Goal: Task Accomplishment & Management: Complete application form

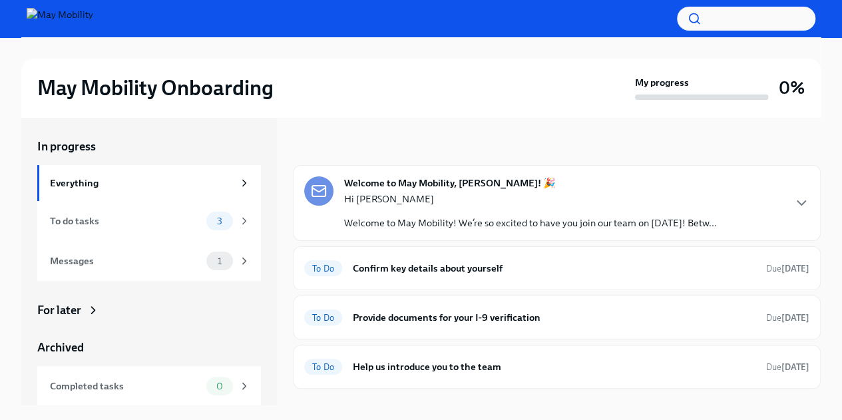
scroll to position [1, 0]
click at [455, 202] on p "Hi [PERSON_NAME]" at bounding box center [530, 197] width 373 height 13
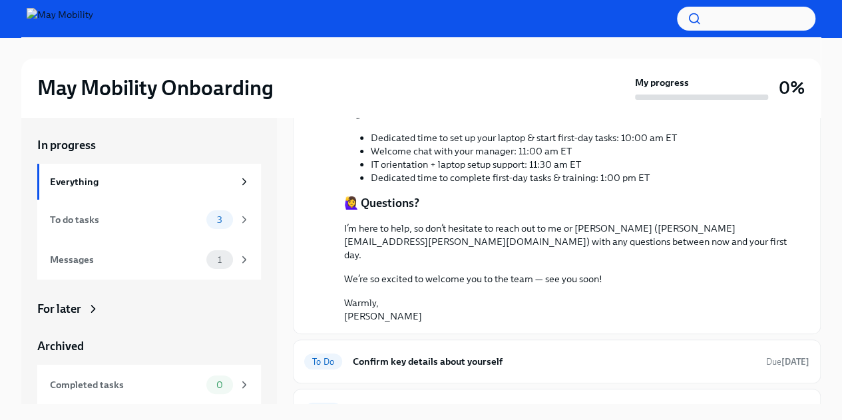
scroll to position [872, 0]
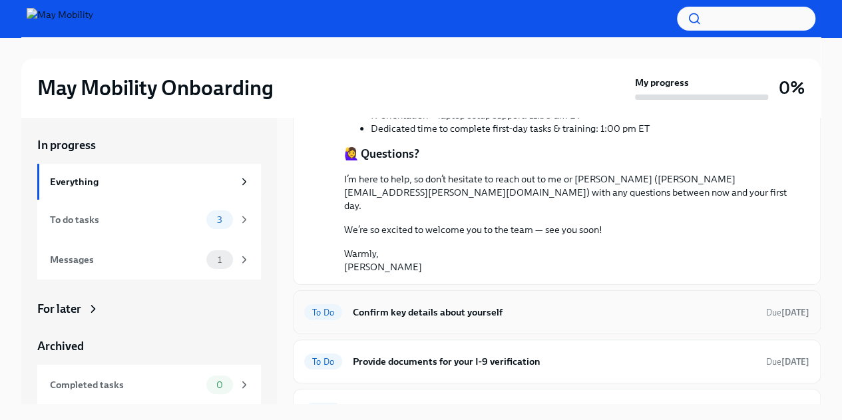
click at [542, 302] on div "To Do Confirm key details about yourself Due in 2 days" at bounding box center [556, 312] width 505 height 21
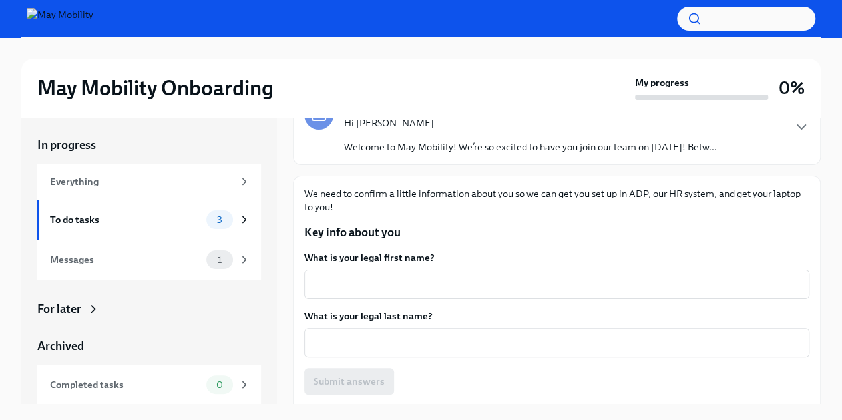
scroll to position [107, 0]
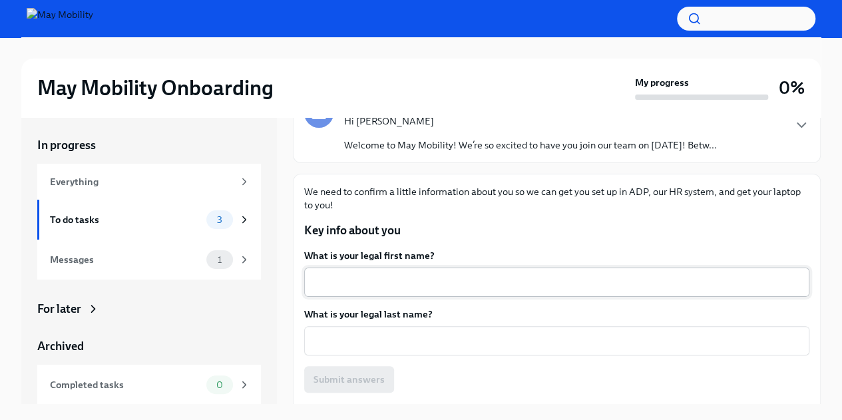
click at [459, 272] on div "x ​" at bounding box center [556, 282] width 505 height 29
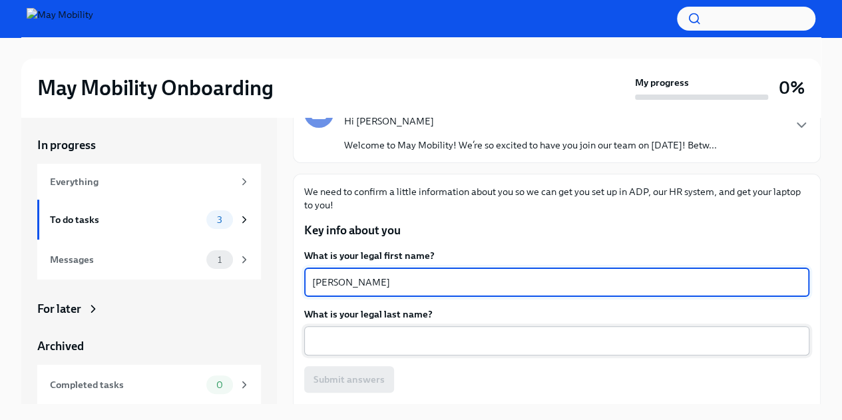
type textarea "Helena"
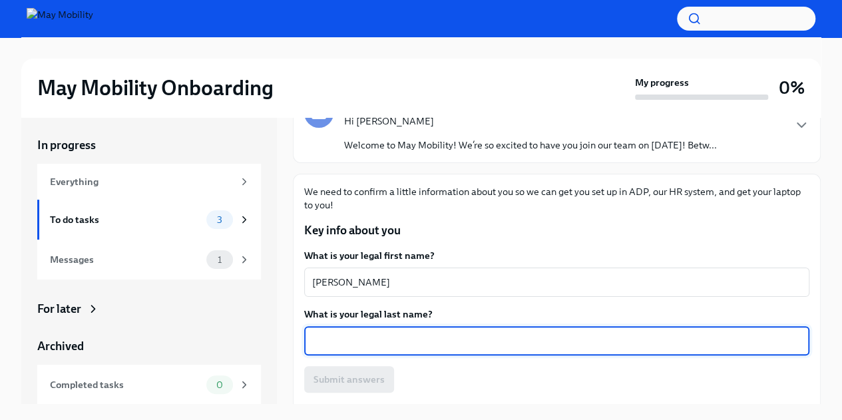
click at [385, 338] on textarea "What is your legal last name?" at bounding box center [556, 341] width 489 height 16
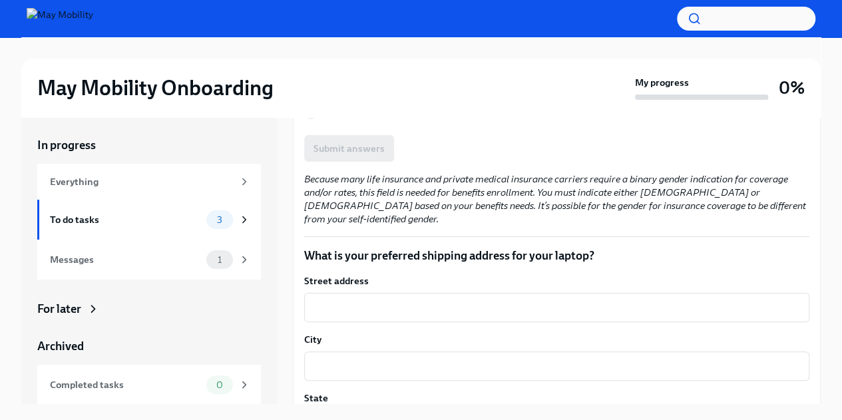
scroll to position [1002, 0]
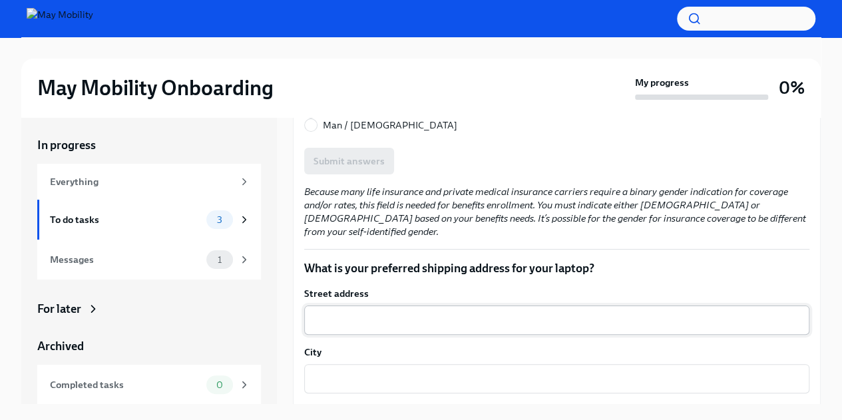
type textarea "Thomas"
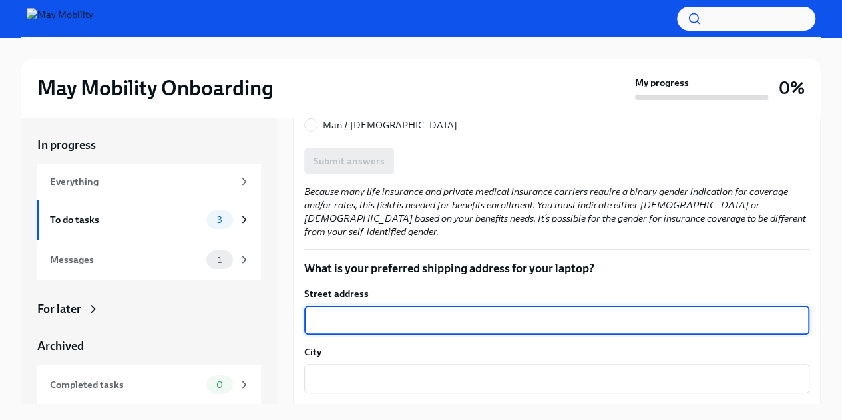
click at [385, 312] on textarea "Street address" at bounding box center [556, 320] width 489 height 16
type textarea "1408 Kirts Blvd, Apt 204"
click at [336, 371] on textarea "City" at bounding box center [556, 379] width 489 height 16
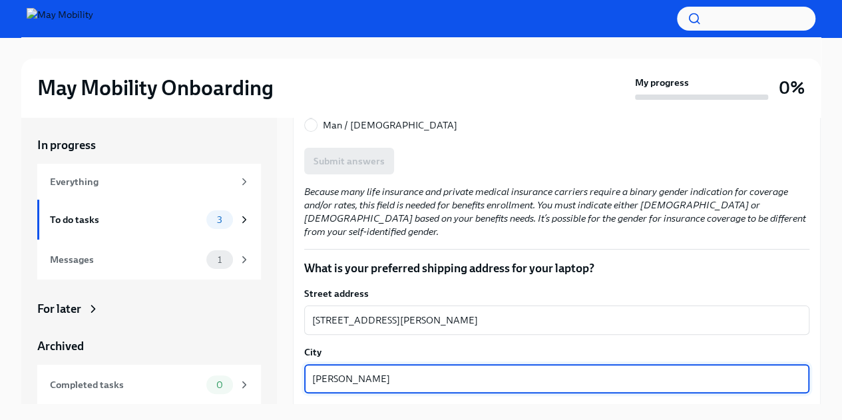
scroll to position [1112, 0]
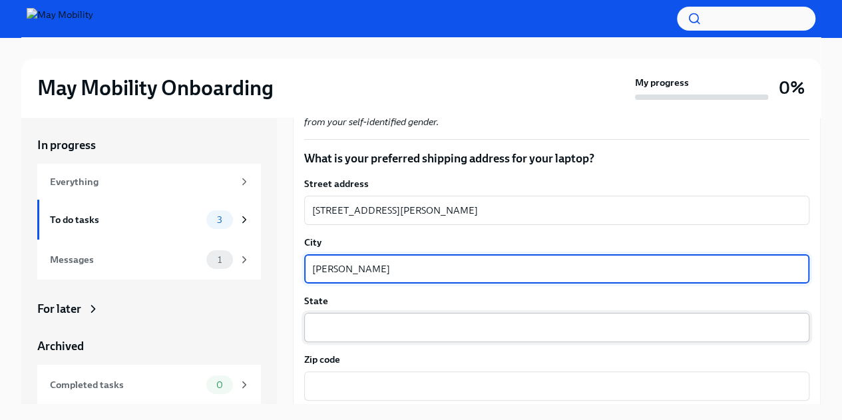
type textarea "Troy"
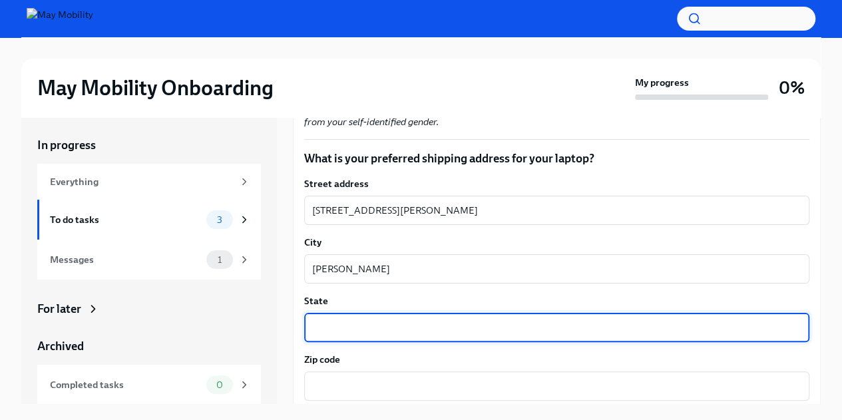
click at [349, 320] on textarea "State" at bounding box center [556, 328] width 489 height 16
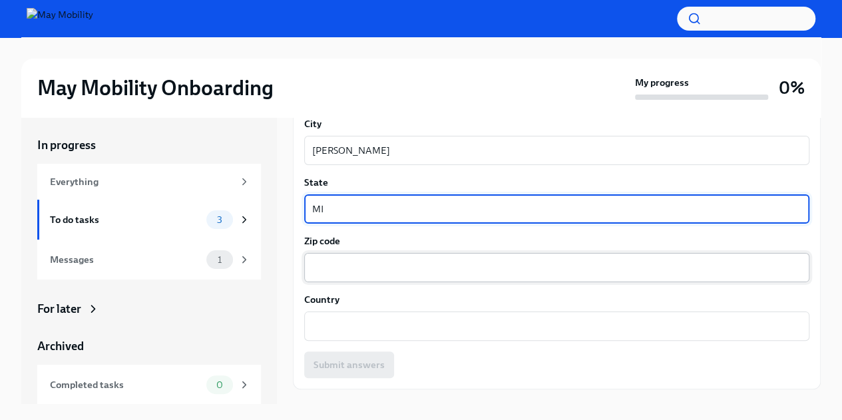
type textarea "MI"
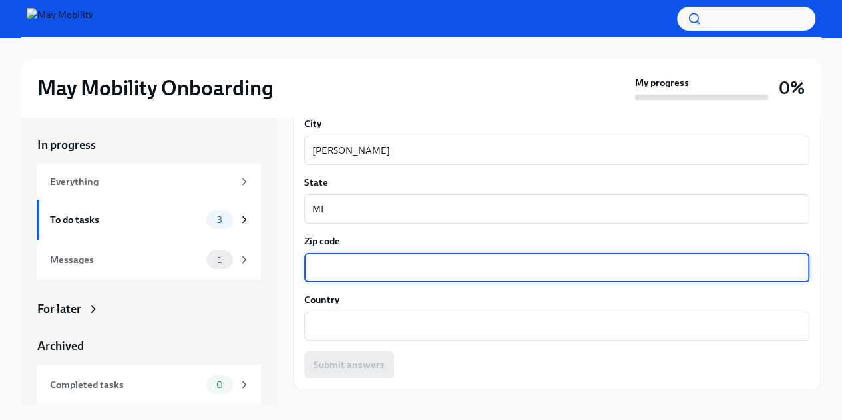
click at [342, 260] on textarea "Zip code" at bounding box center [556, 268] width 489 height 16
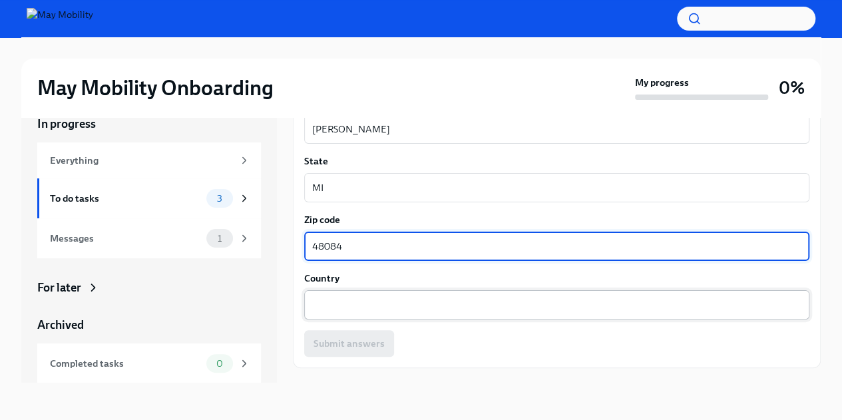
type textarea "48084"
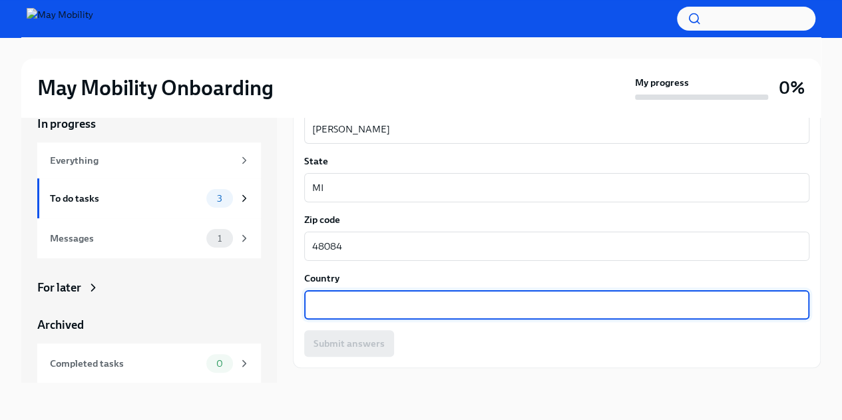
click at [332, 297] on textarea "Country" at bounding box center [556, 305] width 489 height 16
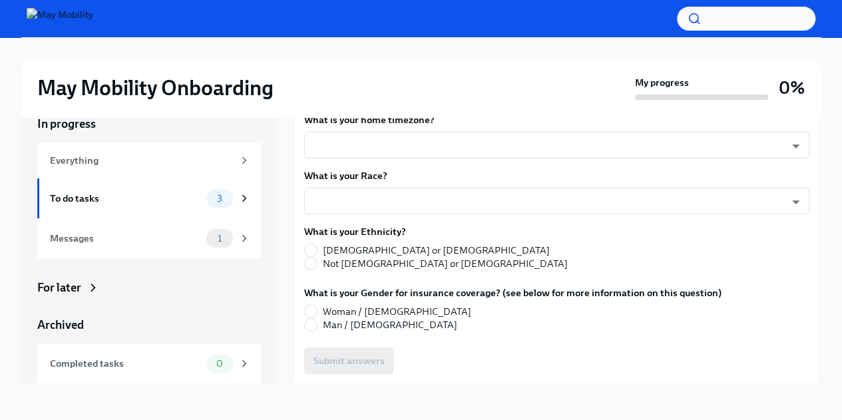
scroll to position [780, 0]
type textarea "United States"
click at [340, 306] on span "Woman / Female" at bounding box center [397, 312] width 148 height 13
click at [317, 306] on input "Woman / Female" at bounding box center [311, 312] width 12 height 12
radio input "true"
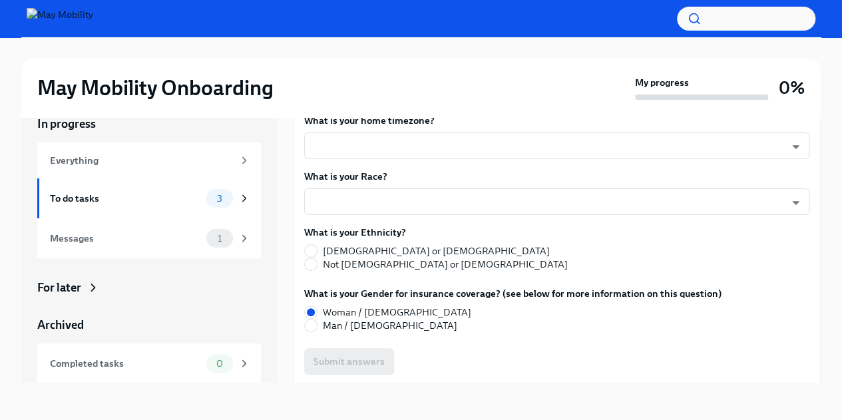
click at [332, 258] on span "Not Hispanic or Latino" at bounding box center [445, 264] width 245 height 13
click at [317, 258] on input "Not Hispanic or Latino" at bounding box center [311, 264] width 12 height 12
radio input "true"
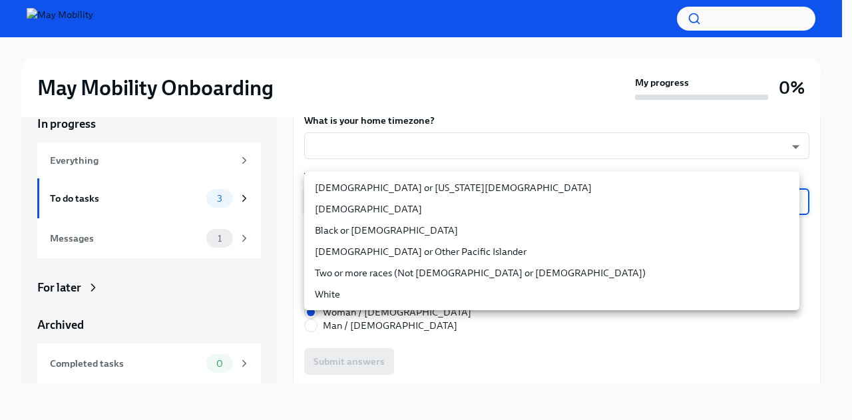
click at [357, 184] on body "May Mobility Onboarding My progress 0% In progress Everything To do tasks 3 Mes…" at bounding box center [426, 198] width 852 height 443
click at [344, 209] on li "Asian" at bounding box center [551, 208] width 495 height 21
type input "PJ6yfLBsi"
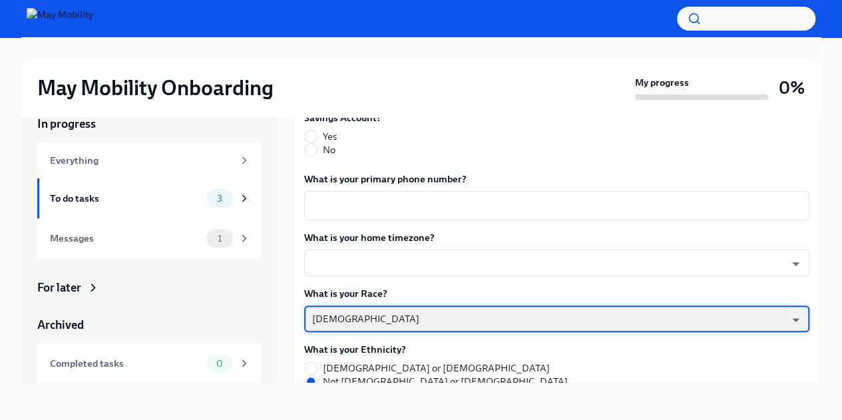
scroll to position [659, 0]
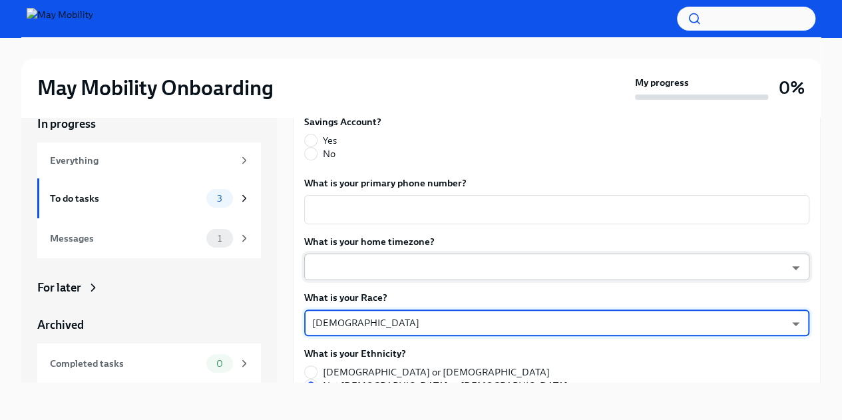
click at [358, 250] on body "May Mobility Onboarding My progress 0% In progress Everything To do tasks 3 Mes…" at bounding box center [421, 198] width 842 height 443
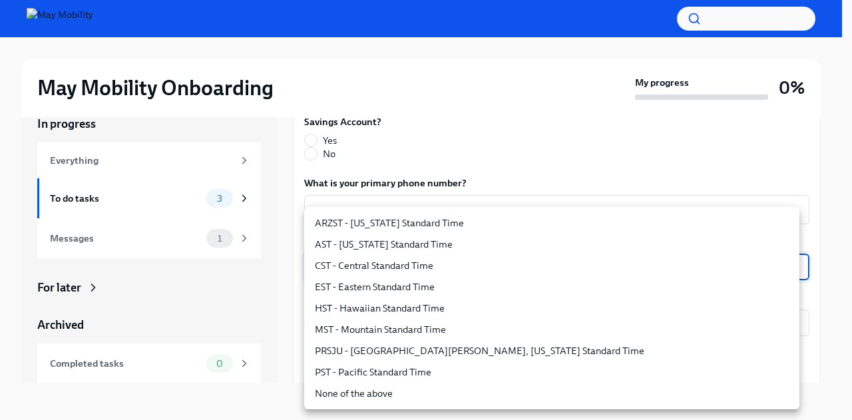
click at [359, 287] on li "EST - Eastern Standard Time" at bounding box center [551, 286] width 495 height 21
type input "6ZodGxRMV"
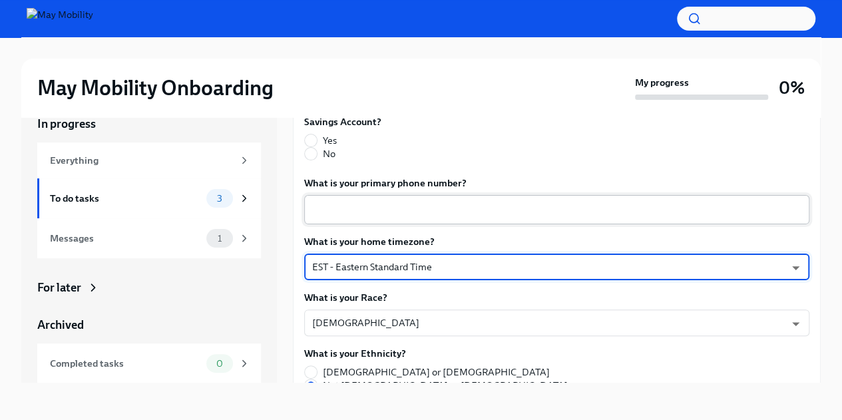
click at [362, 202] on textarea "What is your primary phone number?" at bounding box center [556, 210] width 489 height 16
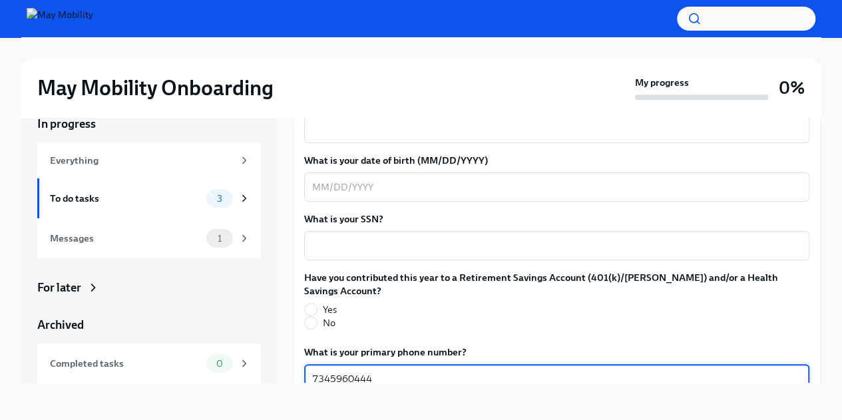
scroll to position [489, 0]
type textarea "7345960444"
click at [326, 317] on span "No" at bounding box center [329, 323] width 13 height 13
click at [317, 318] on input "No" at bounding box center [311, 324] width 12 height 12
radio input "true"
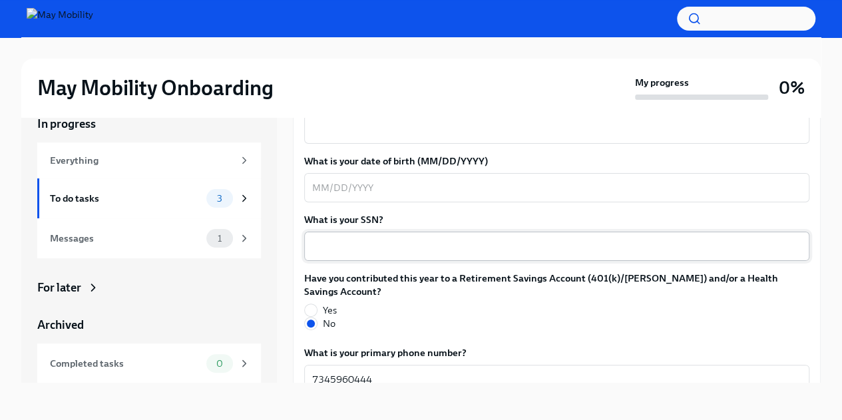
click at [342, 260] on div "x ​" at bounding box center [556, 246] width 505 height 29
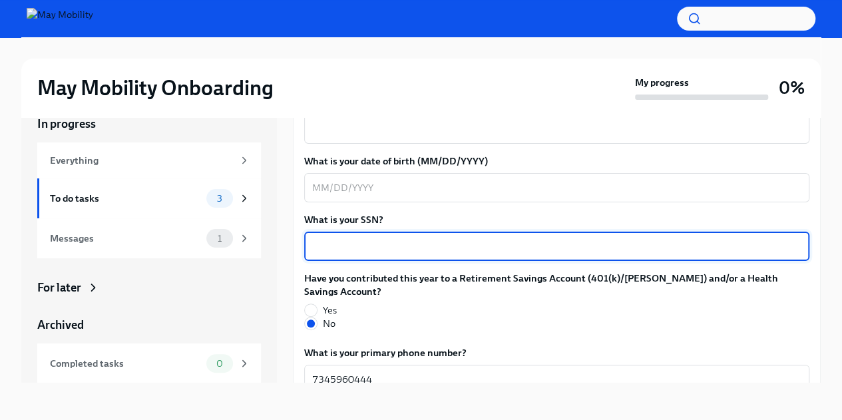
paste textarea "825-737642"
click at [332, 244] on textarea "825-737642" at bounding box center [556, 246] width 489 height 16
type textarea "825737642"
click at [410, 197] on div "x ​" at bounding box center [556, 187] width 505 height 29
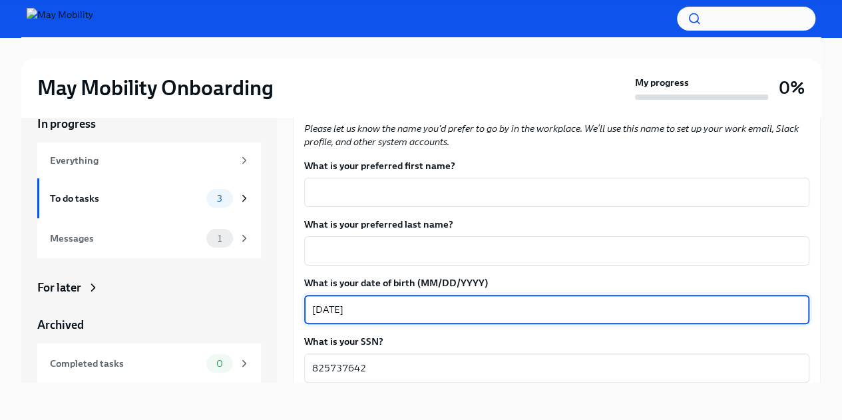
scroll to position [367, 0]
type textarea "10/10/2000"
click at [385, 246] on textarea "What is your preferred last name?" at bounding box center [556, 252] width 489 height 16
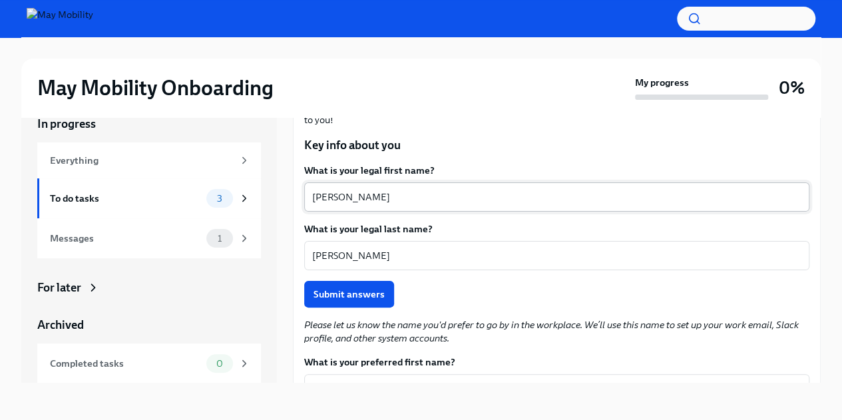
scroll to position [170, 0]
click at [379, 191] on textarea "Helena" at bounding box center [556, 198] width 489 height 16
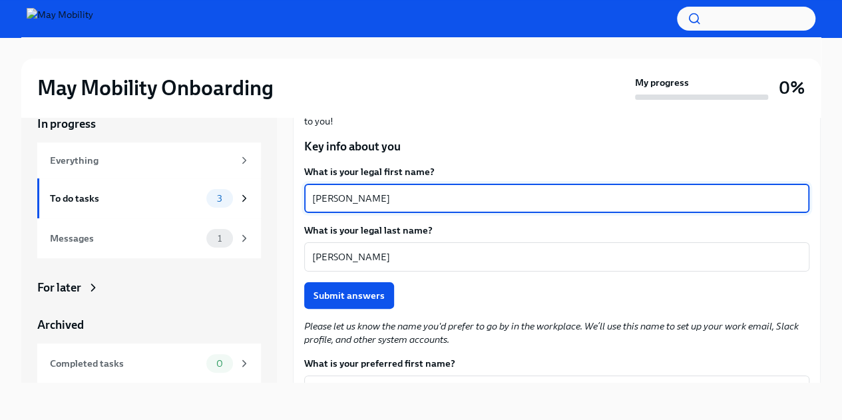
click at [379, 191] on textarea "Helena" at bounding box center [556, 198] width 489 height 16
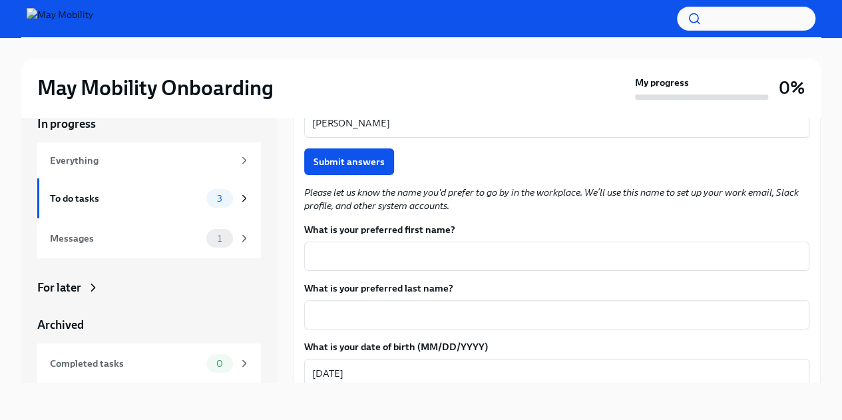
scroll to position [308, 0]
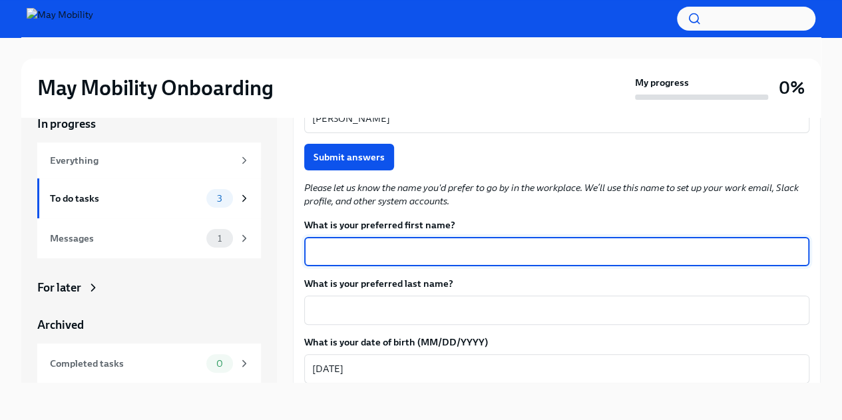
click at [363, 253] on textarea "What is your preferred first name?" at bounding box center [556, 252] width 489 height 16
paste textarea "Helena"
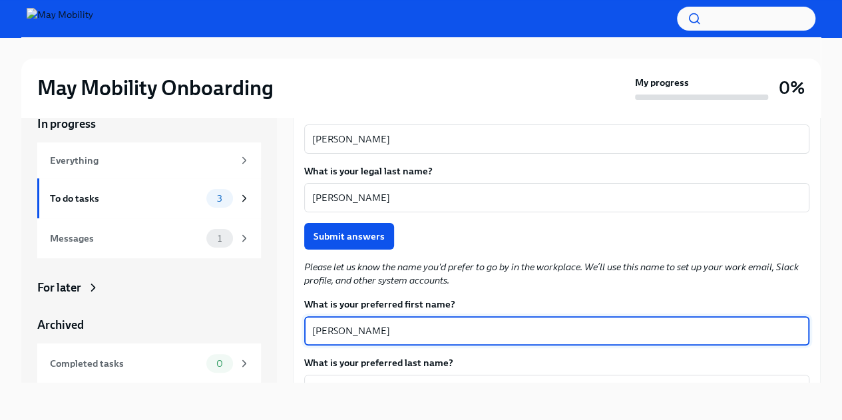
scroll to position [255, 0]
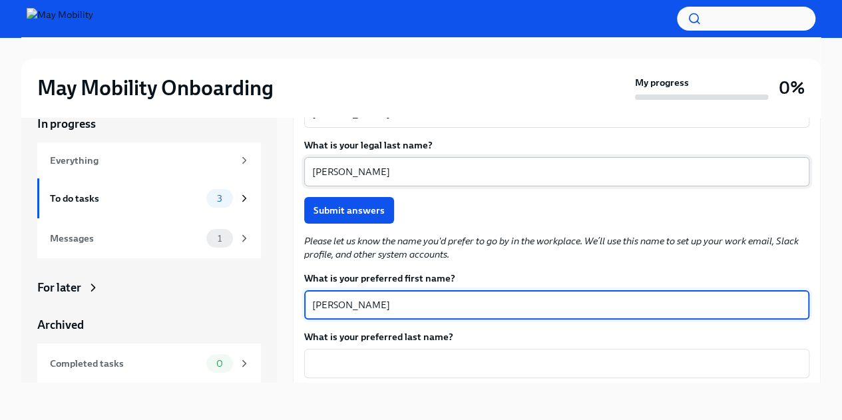
type textarea "Helena"
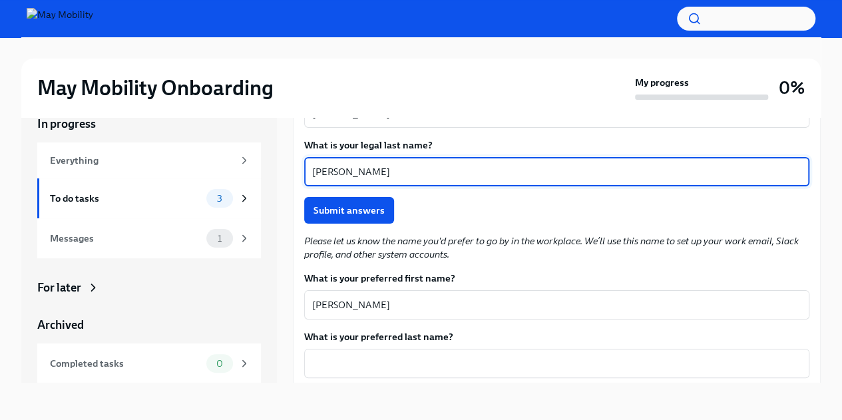
click at [379, 169] on textarea "Thomas" at bounding box center [556, 172] width 489 height 16
paste textarea "Helena"
type textarea "Thomas"
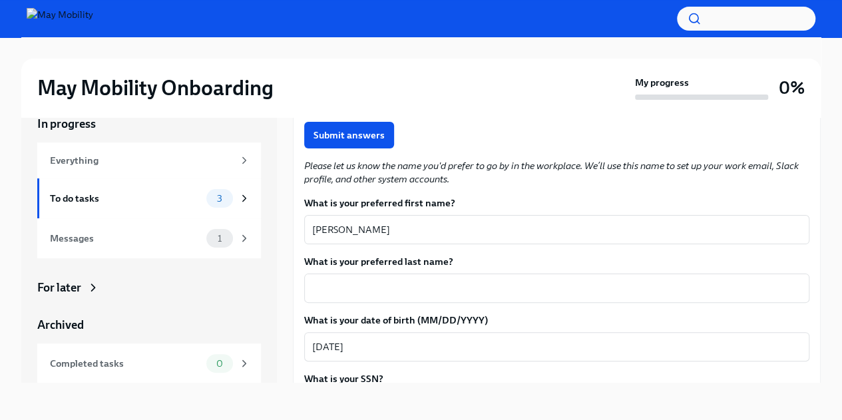
scroll to position [331, 0]
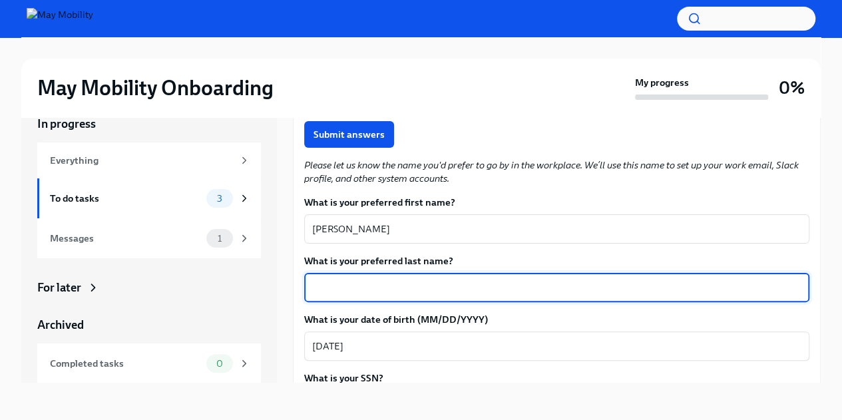
click at [342, 282] on textarea "What is your preferred last name?" at bounding box center [556, 288] width 489 height 16
paste textarea "Thomas"
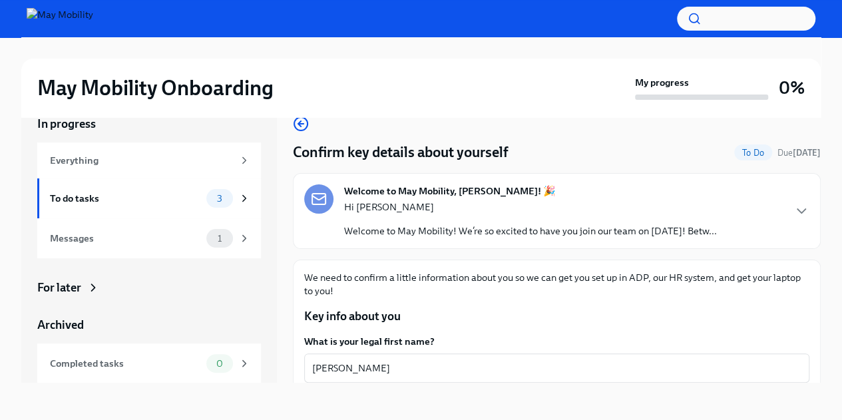
type textarea "Thomas"
click at [628, 227] on p "Welcome to May Mobility! We’re so excited to have you join our team on [DATE]! …" at bounding box center [530, 230] width 373 height 13
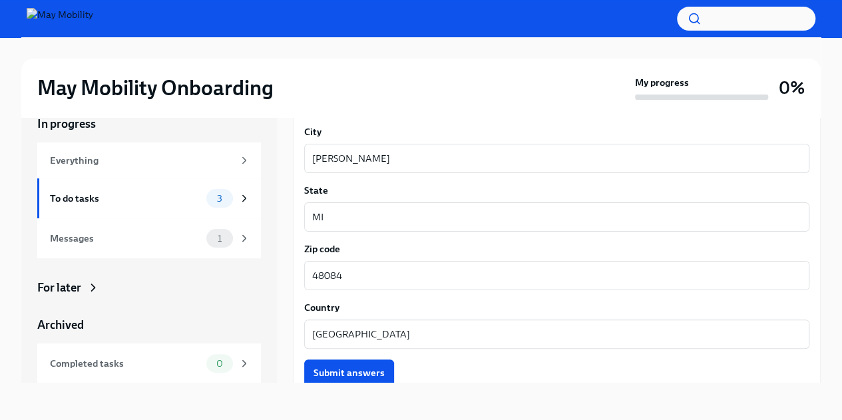
scroll to position [2121, 0]
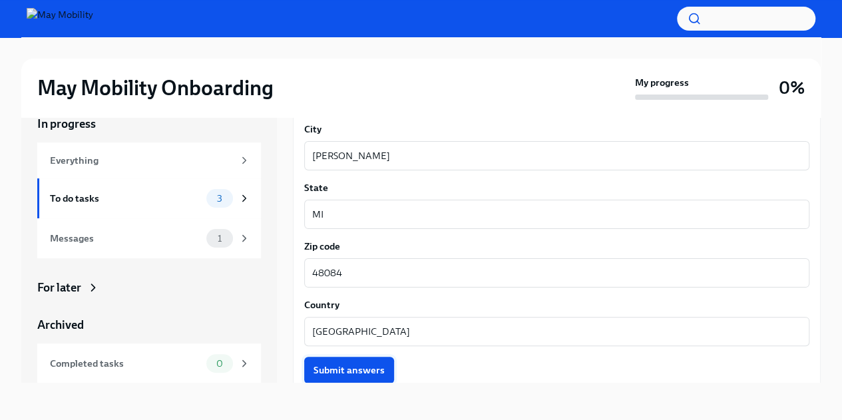
click at [366, 363] on span "Submit answers" at bounding box center [349, 369] width 71 height 13
click at [359, 417] on span "Next task : Provide documents for your I-9 verification" at bounding box center [416, 423] width 224 height 13
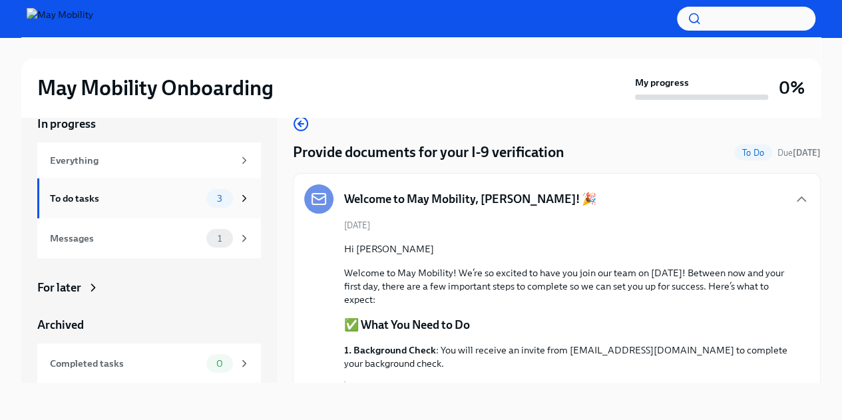
click at [175, 194] on div "To do tasks" at bounding box center [125, 198] width 151 height 15
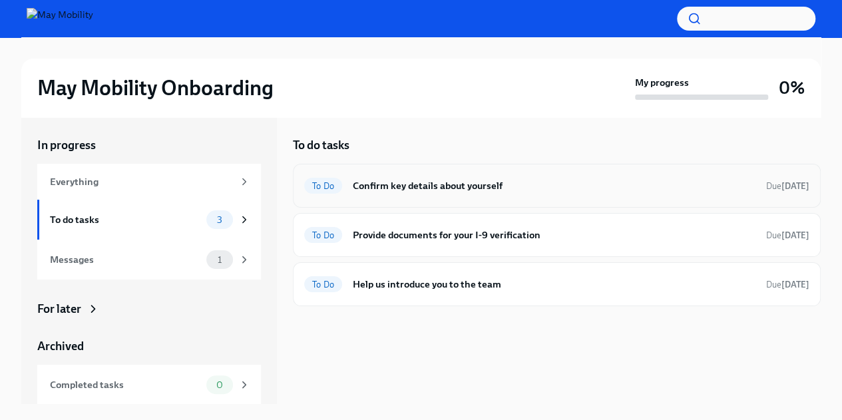
click at [505, 184] on h6 "Confirm key details about yourself" at bounding box center [554, 185] width 403 height 15
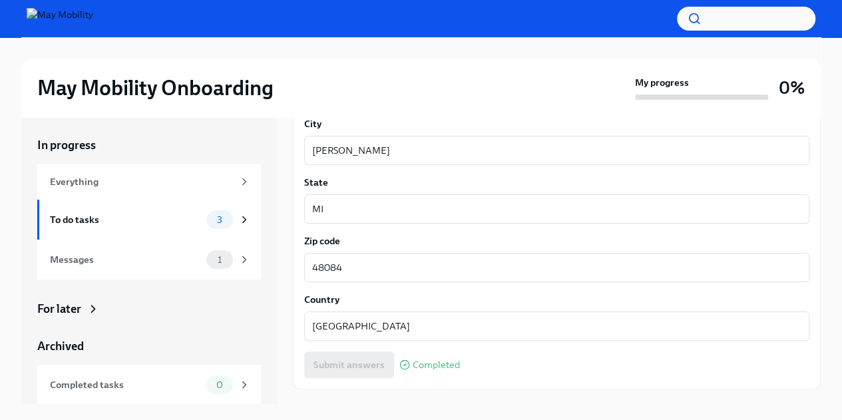
scroll to position [23, 0]
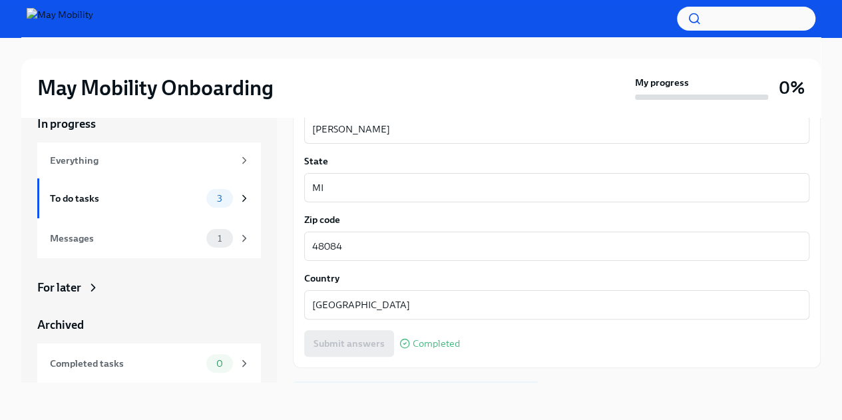
click at [426, 391] on span "Next task : Provide documents for your I-9 verification" at bounding box center [416, 397] width 224 height 13
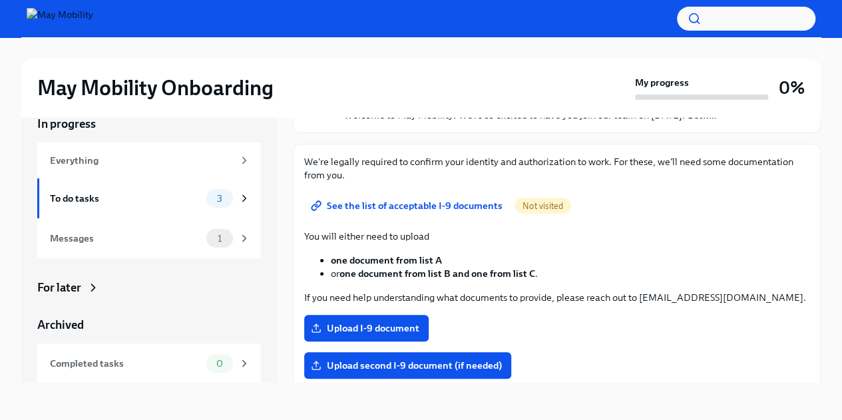
scroll to position [115, 0]
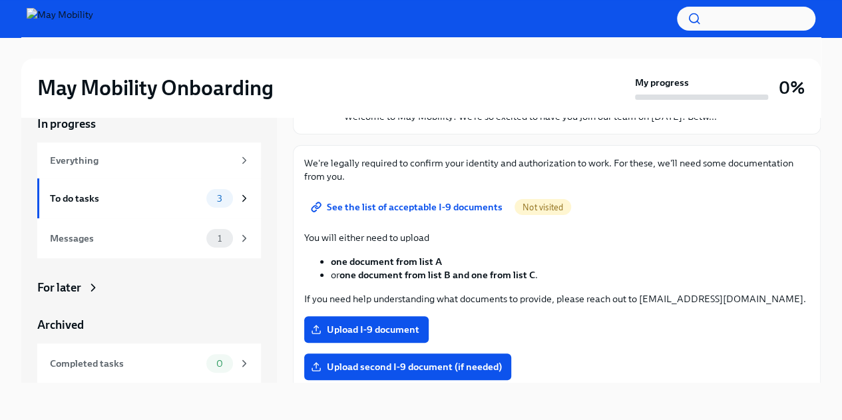
click at [425, 203] on span "See the list of acceptable I-9 documents" at bounding box center [408, 206] width 189 height 13
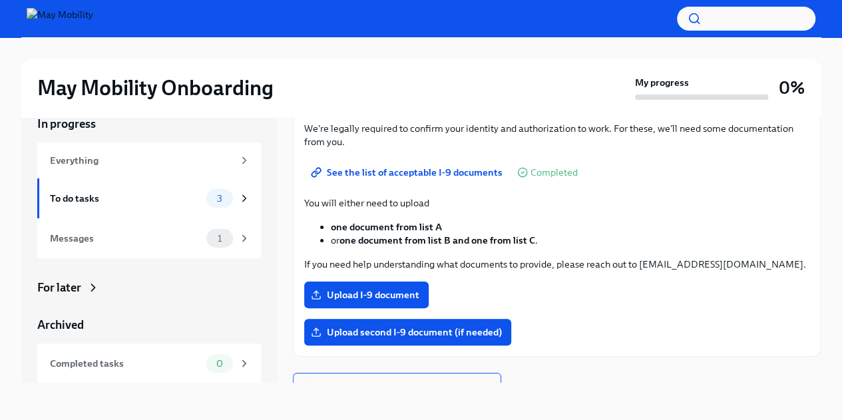
scroll to position [164, 0]
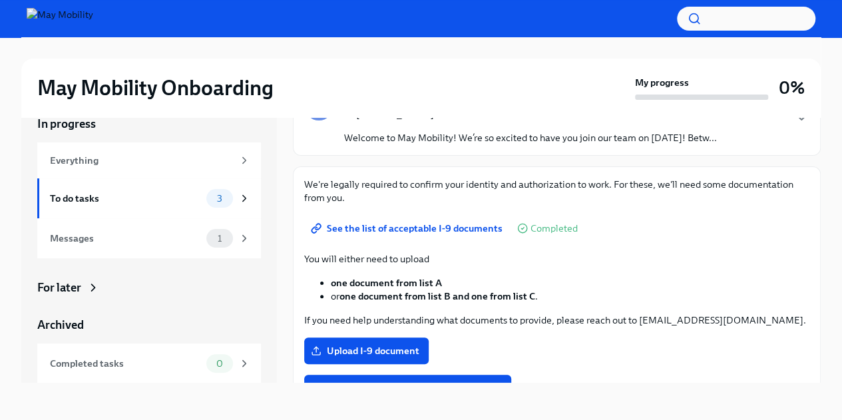
scroll to position [164, 0]
